Goal: Browse casually

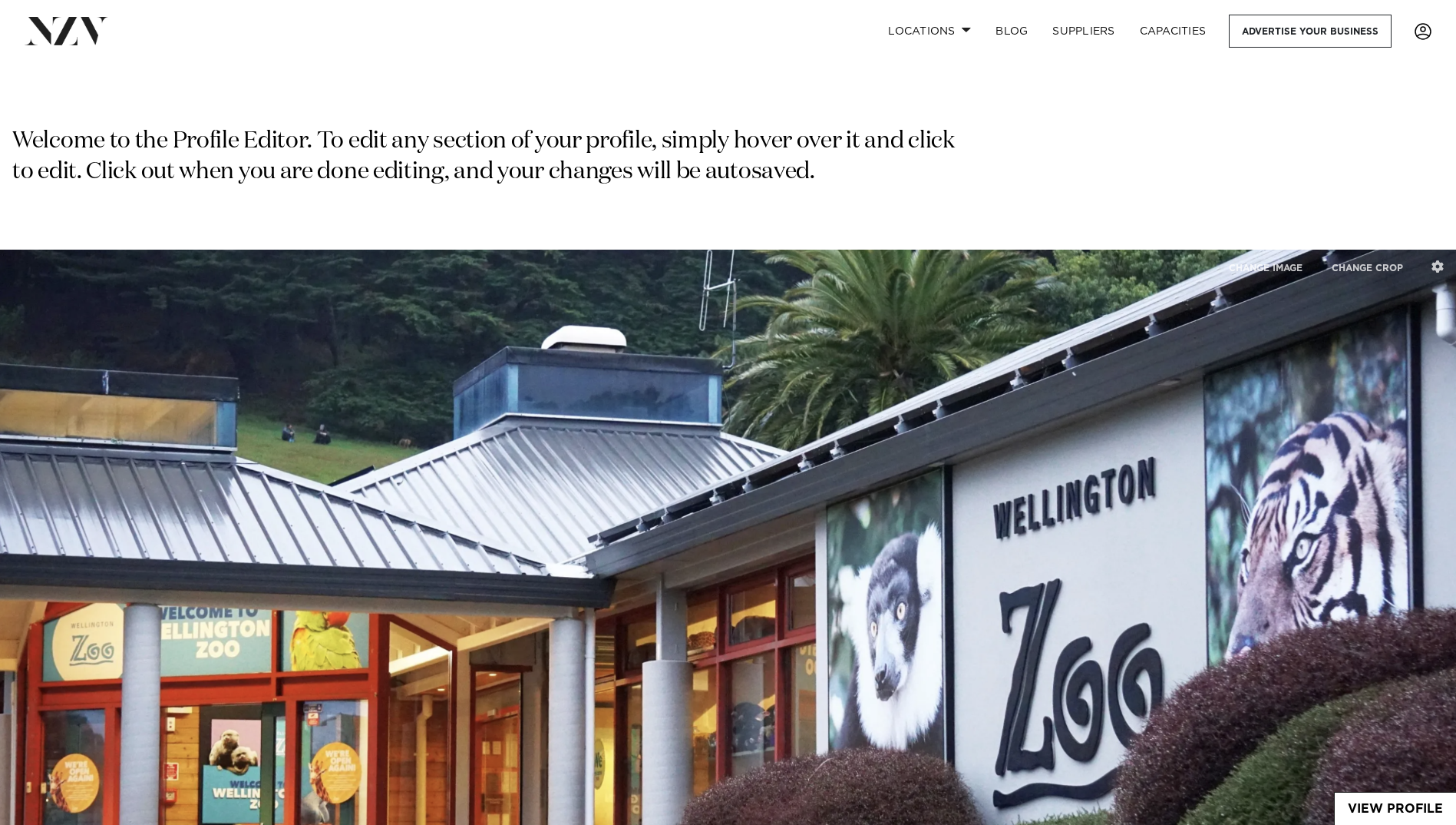
click at [1418, 28] on span at bounding box center [1423, 31] width 17 height 17
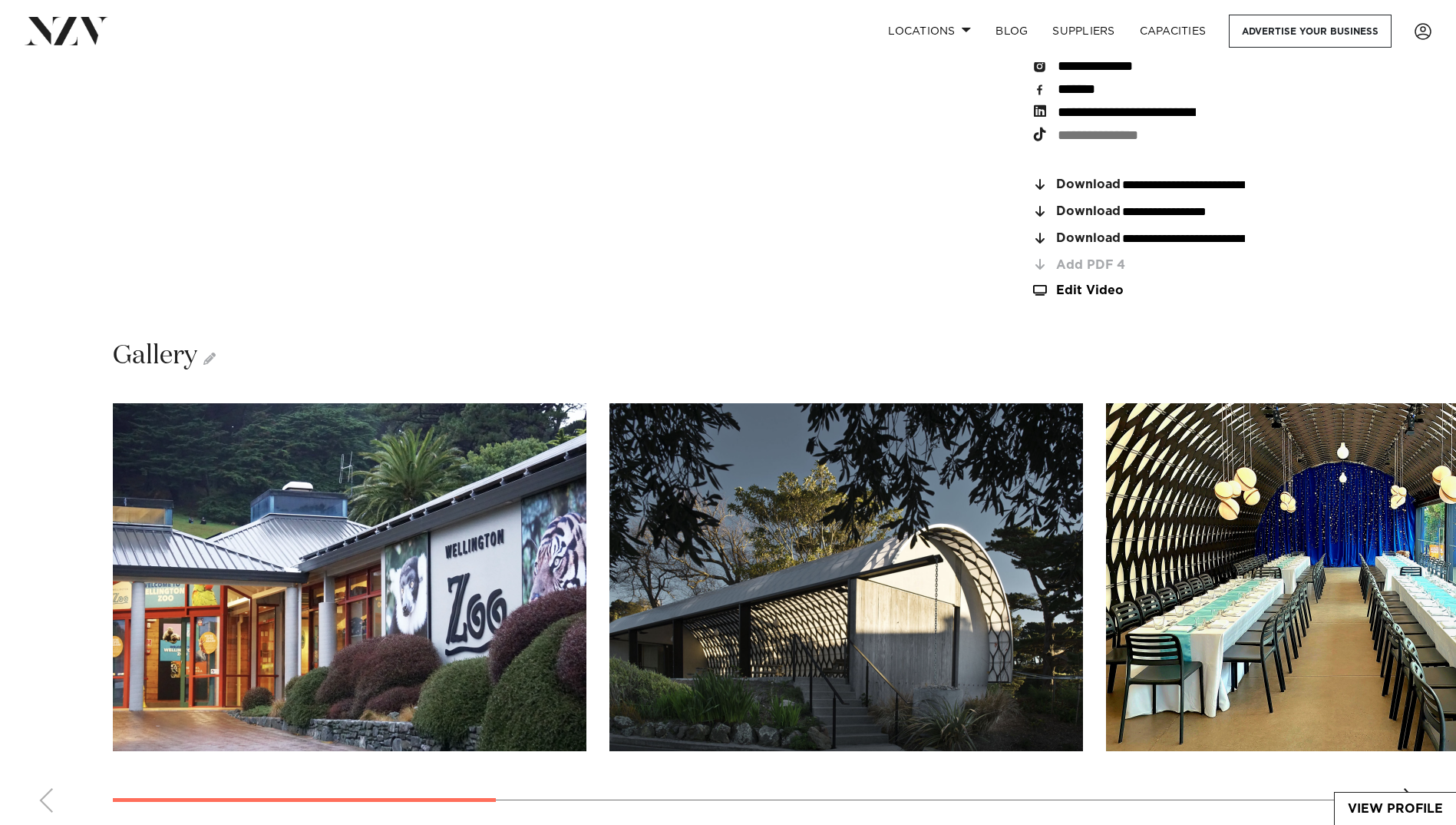
scroll to position [2534, 0]
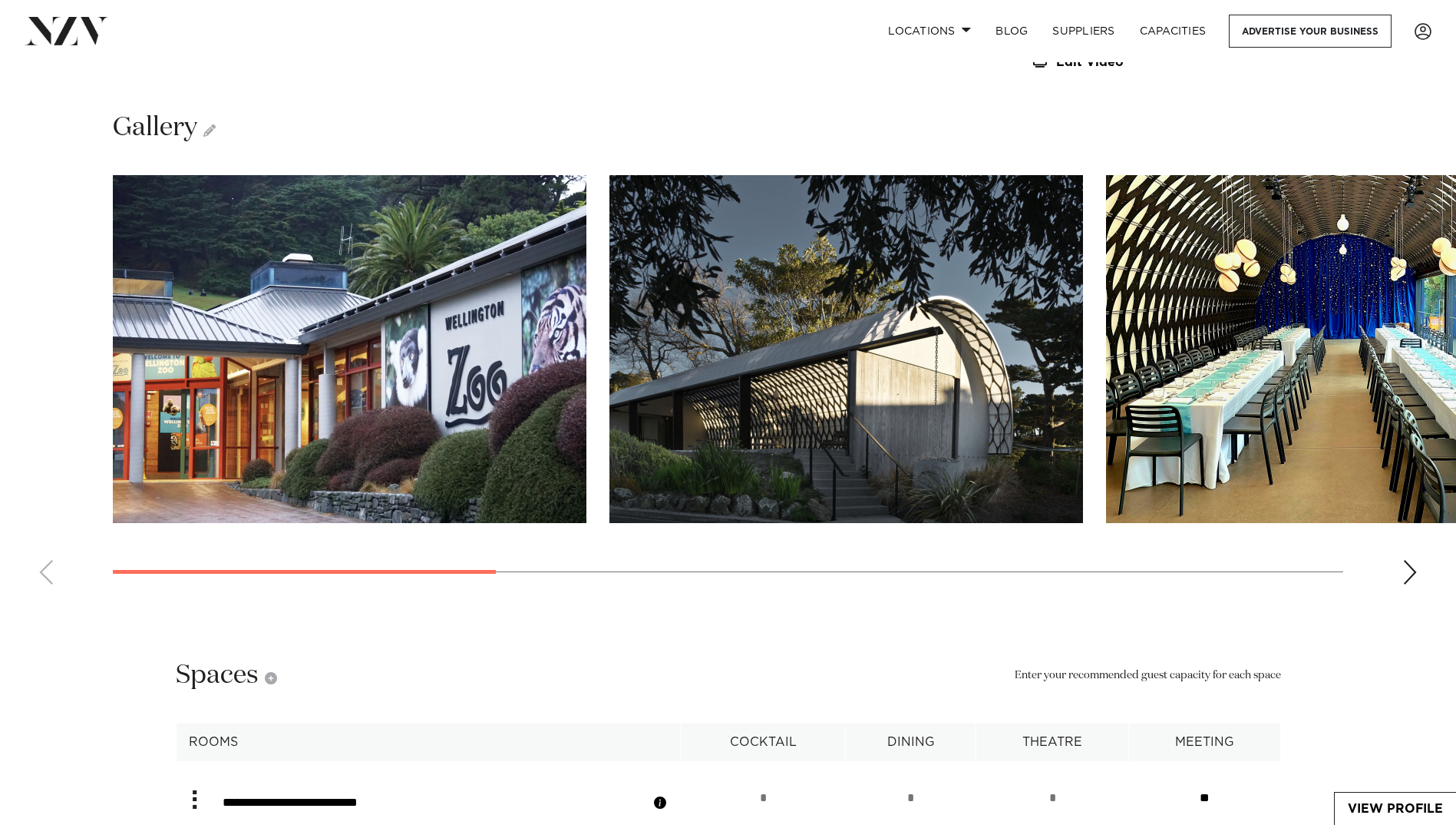
click at [1412, 560] on div "Next slide" at bounding box center [1410, 572] width 15 height 24
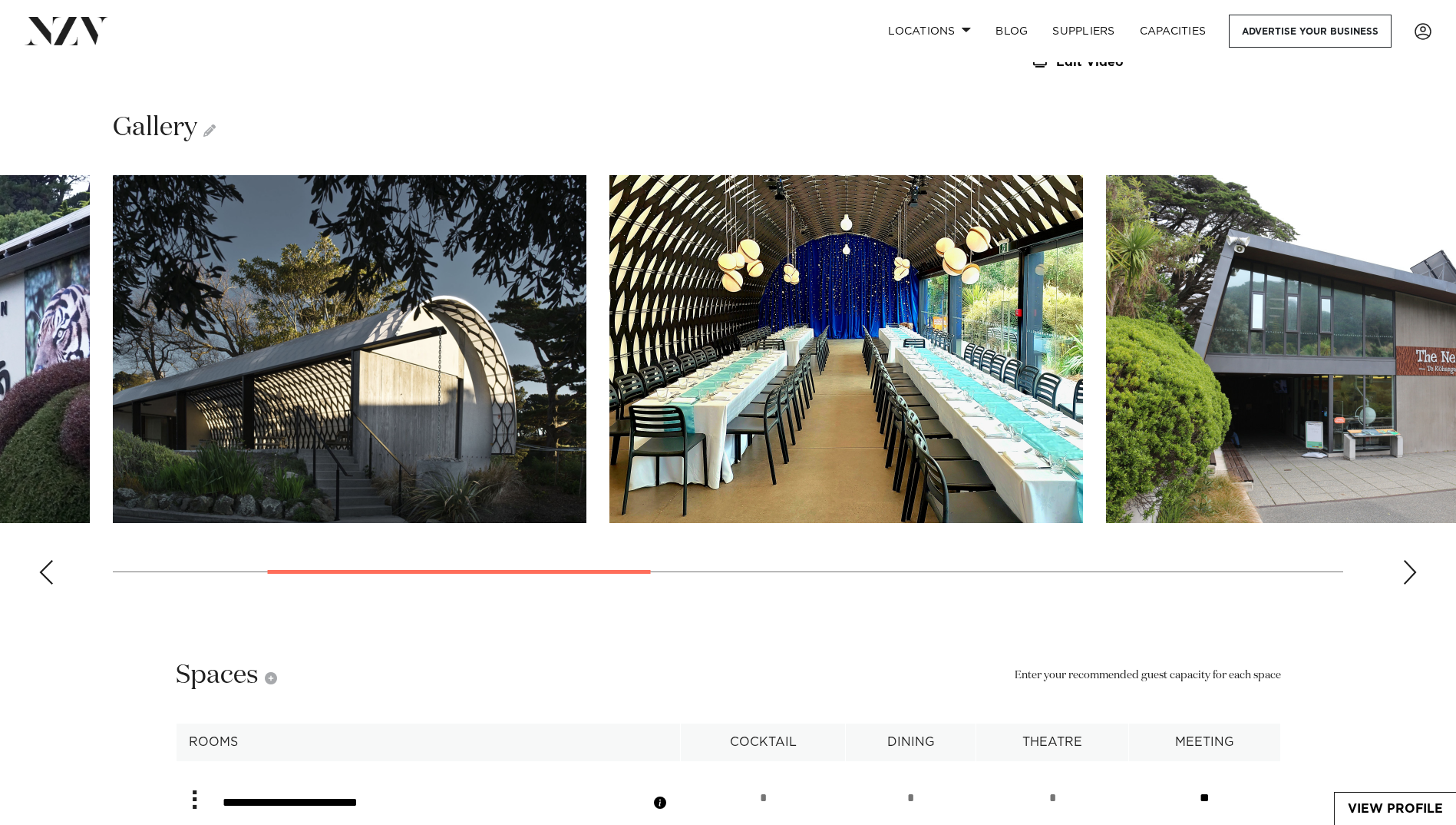
click at [1412, 560] on div "Next slide" at bounding box center [1410, 572] width 15 height 24
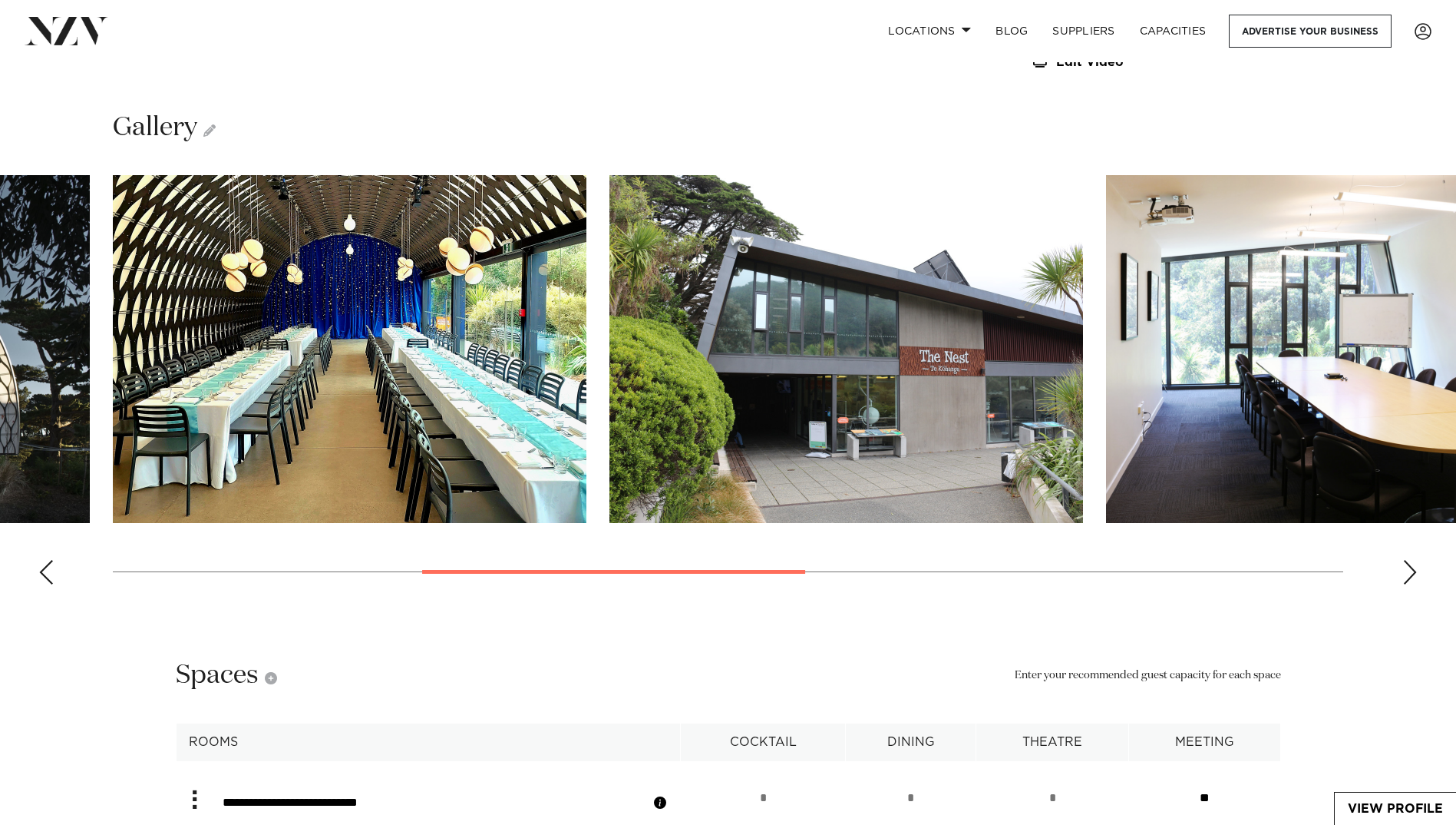
click at [1412, 560] on div "Next slide" at bounding box center [1410, 572] width 15 height 24
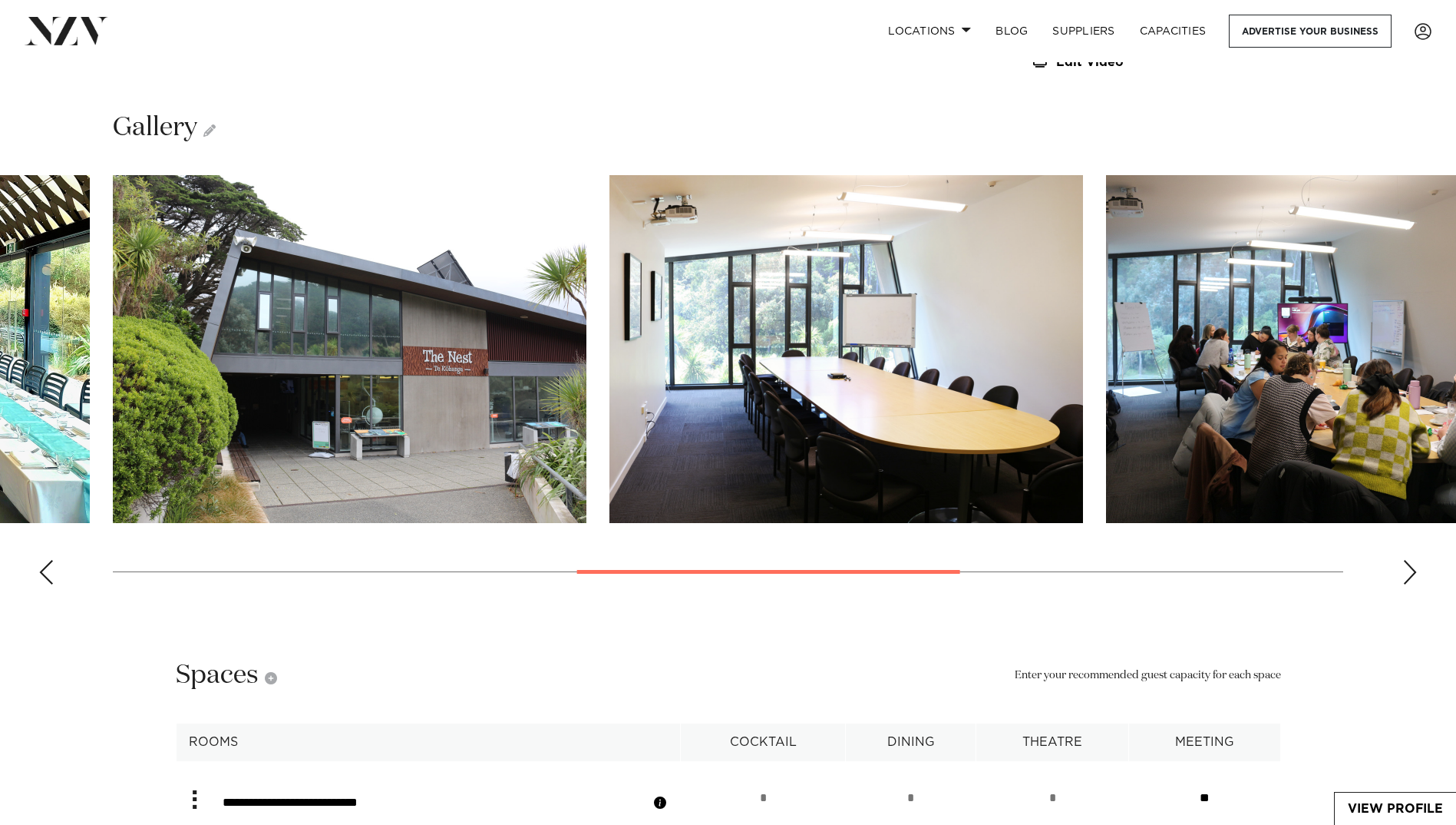
click at [1412, 560] on div "Next slide" at bounding box center [1410, 572] width 15 height 24
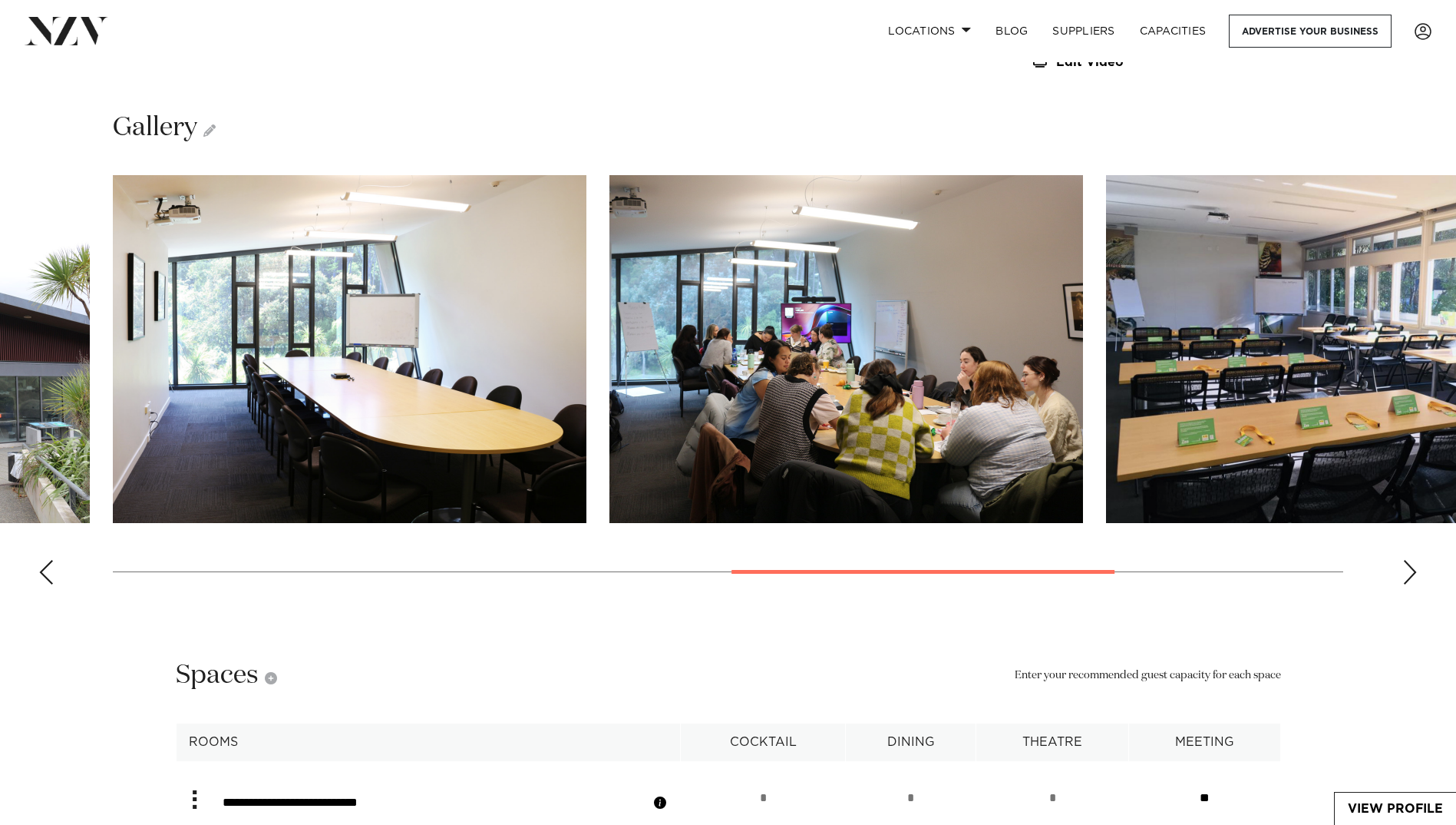
click at [1412, 560] on div "Next slide" at bounding box center [1410, 572] width 15 height 24
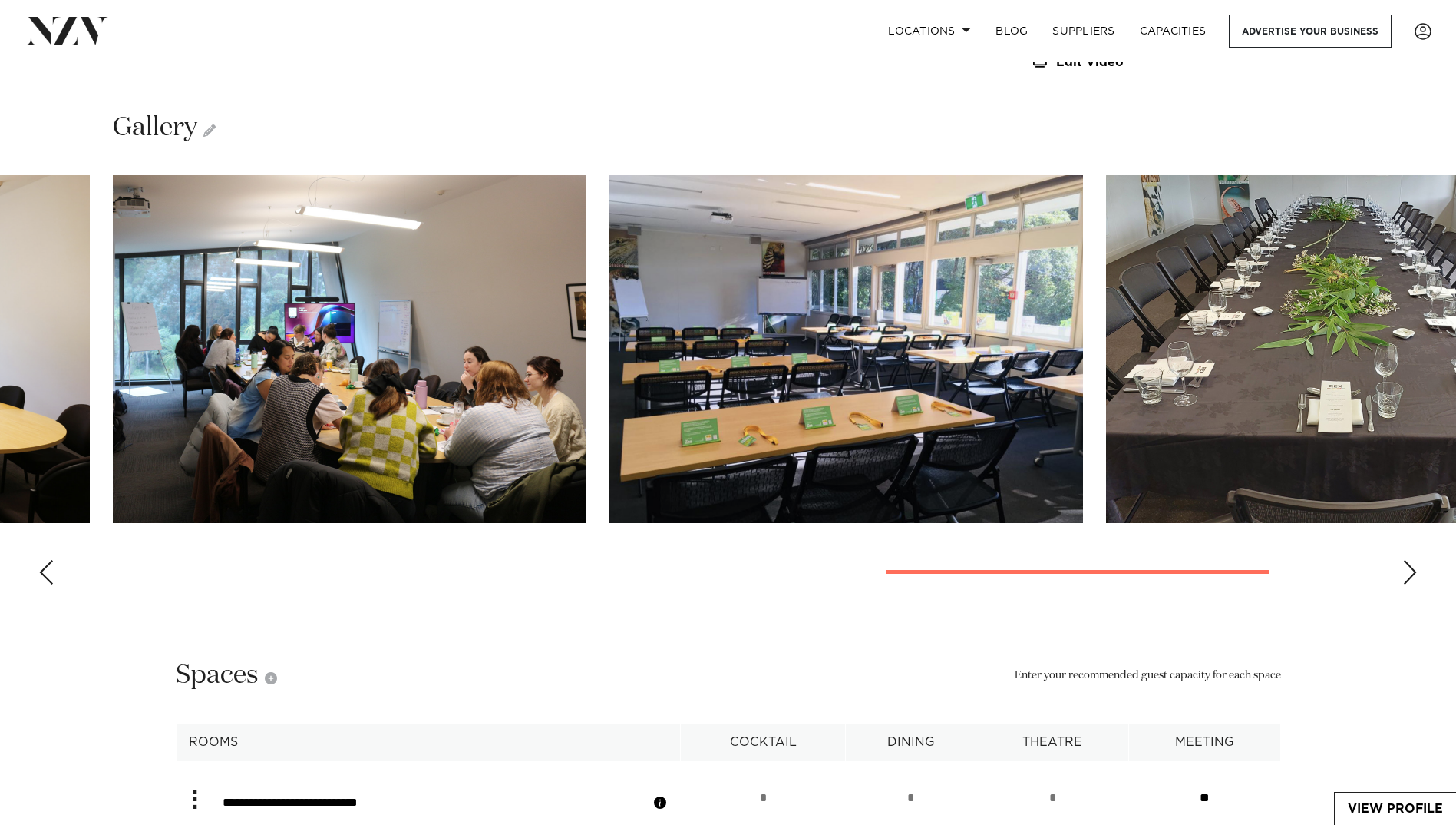
click at [1412, 560] on div "Next slide" at bounding box center [1410, 572] width 15 height 24
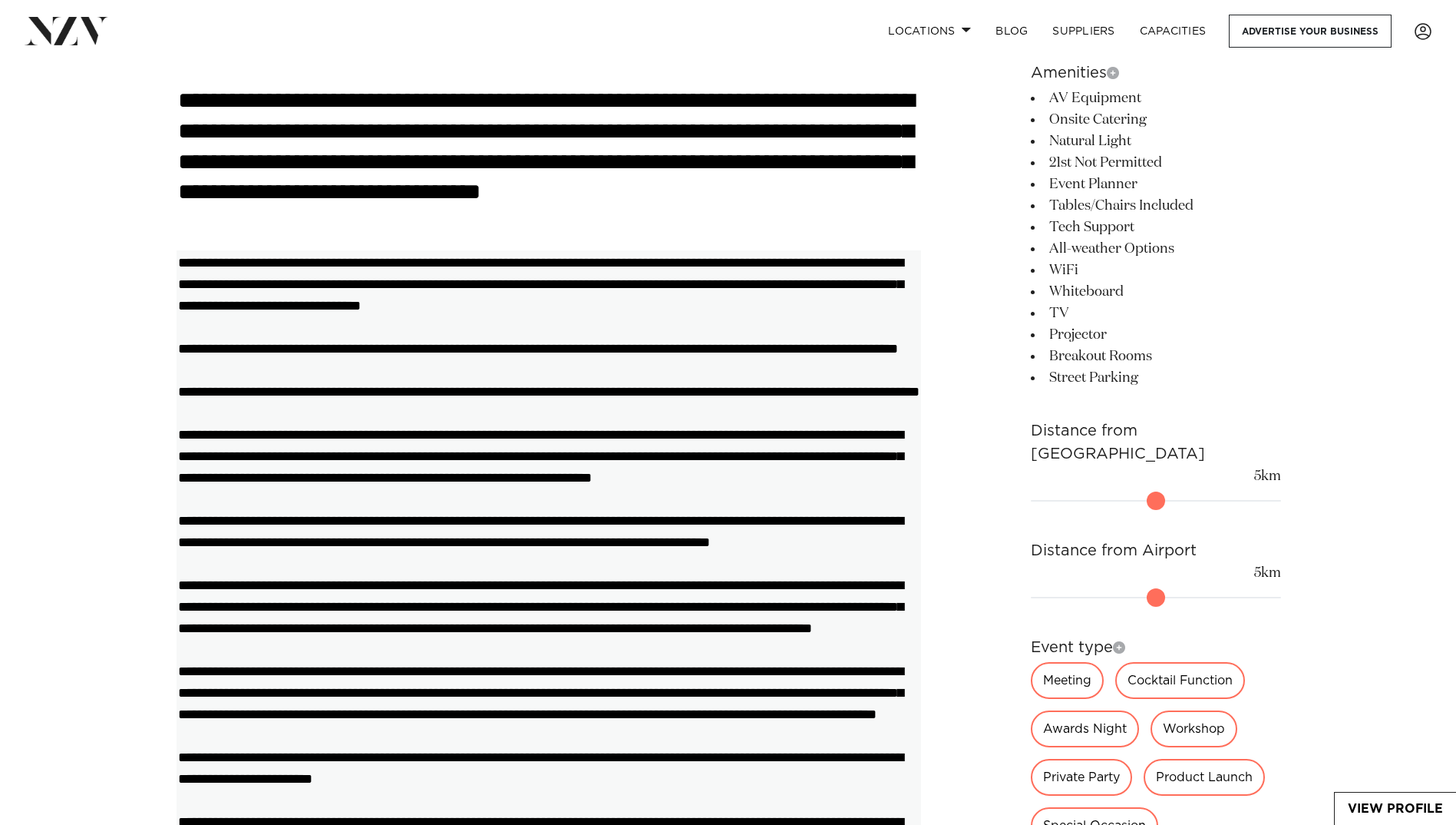
scroll to position [998, 0]
